Goal: Transaction & Acquisition: Purchase product/service

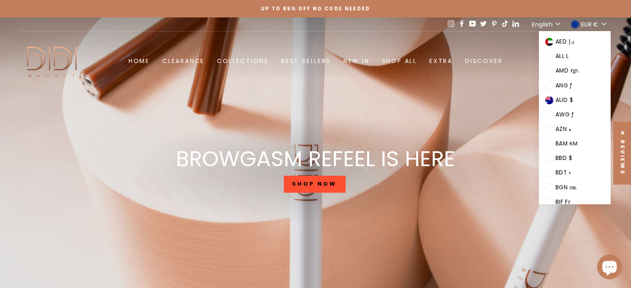
click at [607, 23] on button "EUR €" at bounding box center [589, 24] width 42 height 14
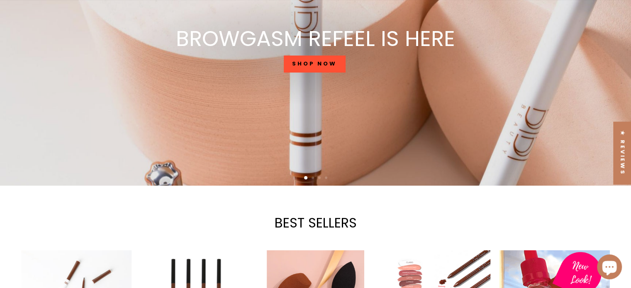
scroll to position [249, 0]
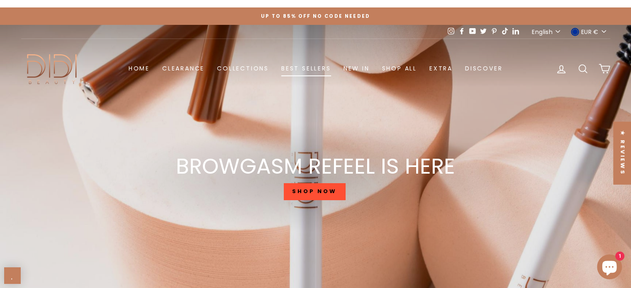
click at [310, 61] on link "Best Sellers" at bounding box center [306, 68] width 62 height 15
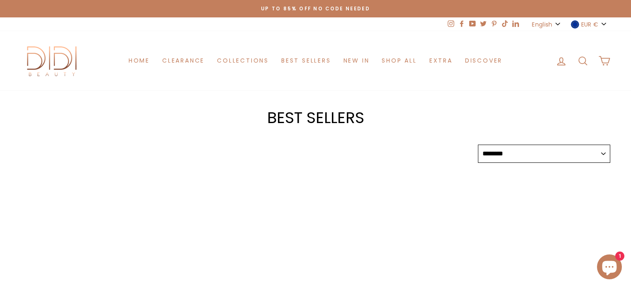
select select "******"
